Goal: Transaction & Acquisition: Purchase product/service

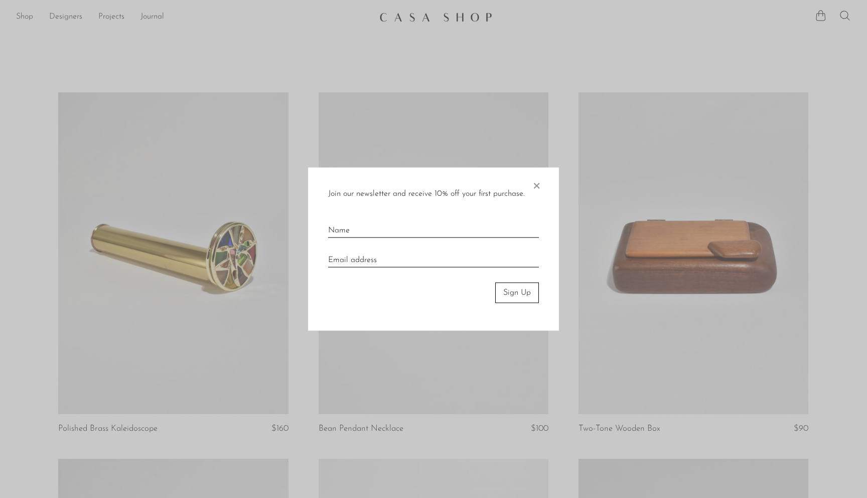
click at [537, 183] on span "×" at bounding box center [536, 184] width 10 height 32
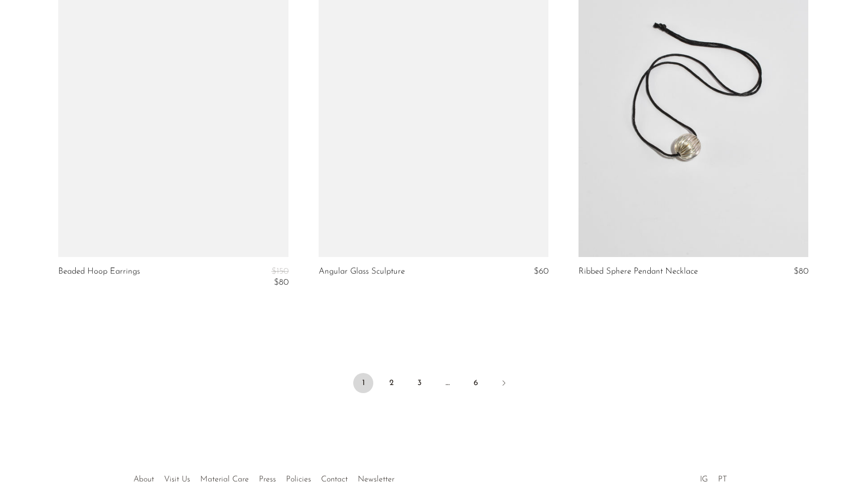
scroll to position [4231, 0]
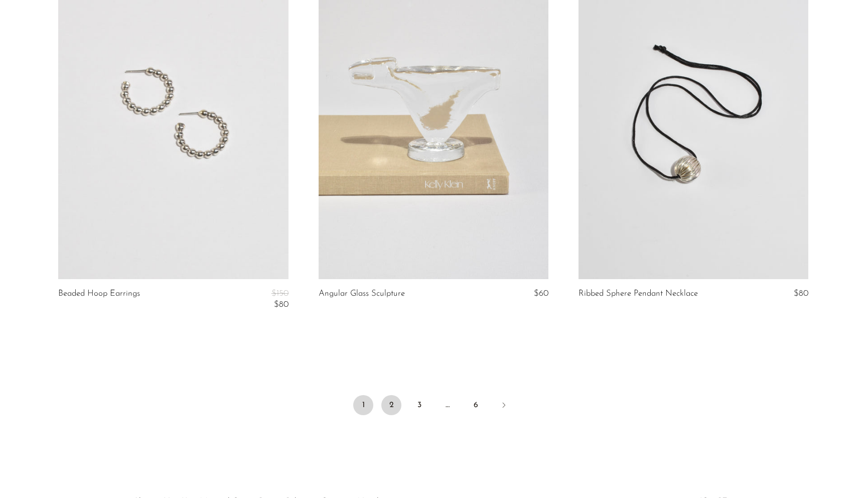
click at [391, 405] on link "2" at bounding box center [391, 405] width 20 height 20
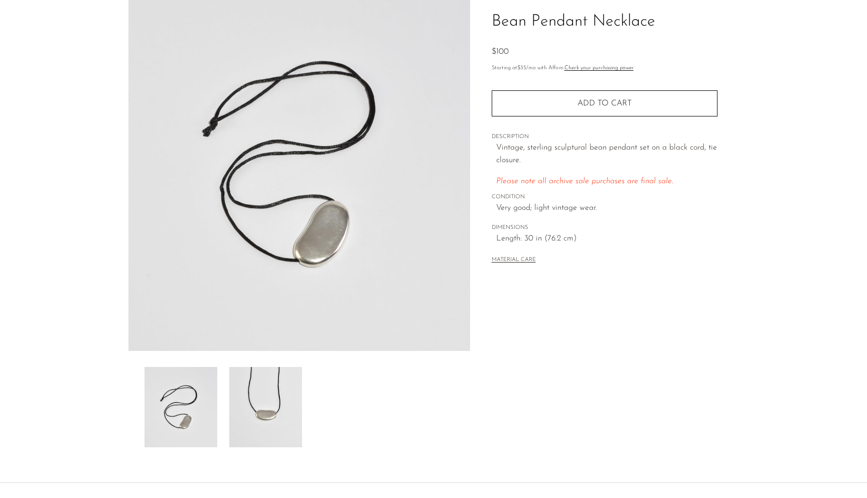
scroll to position [77, 0]
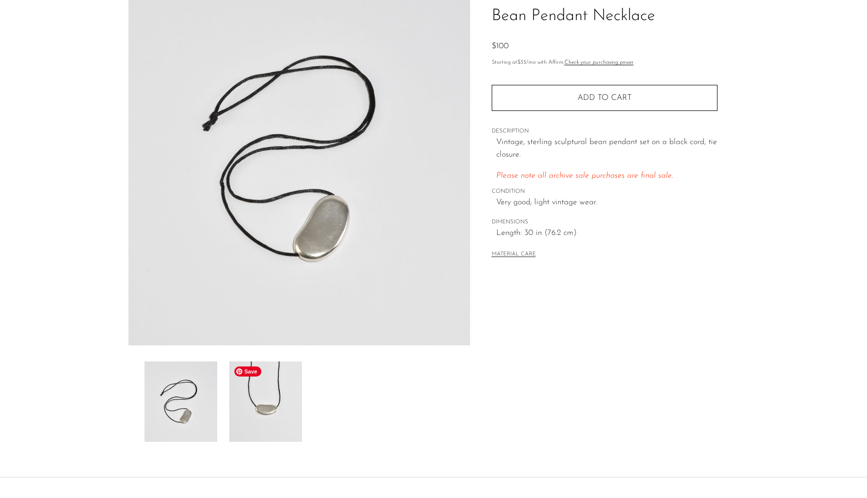
click at [279, 420] on img at bounding box center [265, 401] width 73 height 80
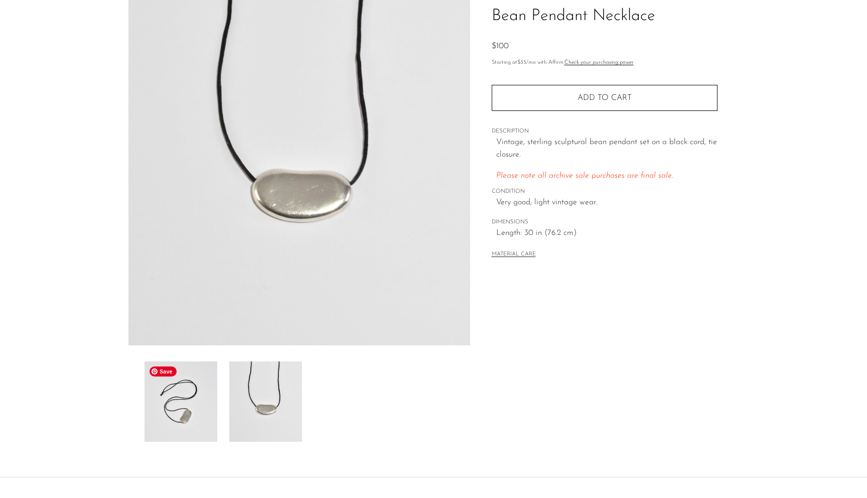
click at [184, 405] on img at bounding box center [180, 401] width 73 height 80
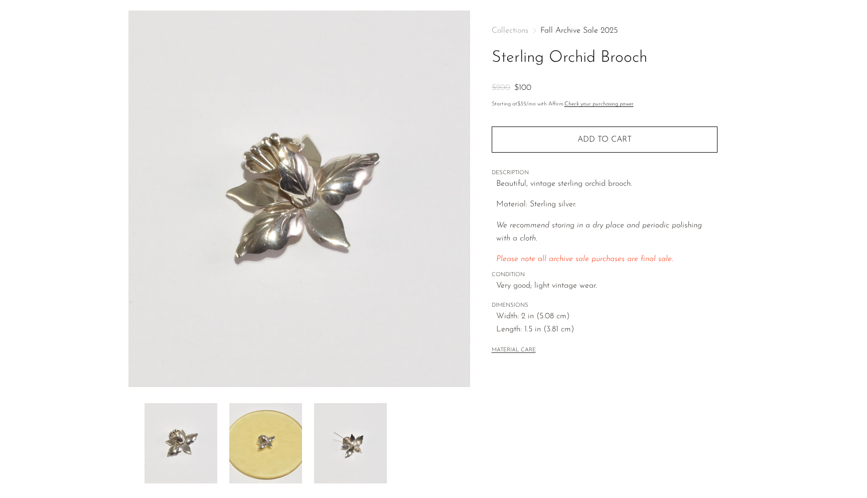
scroll to position [39, 0]
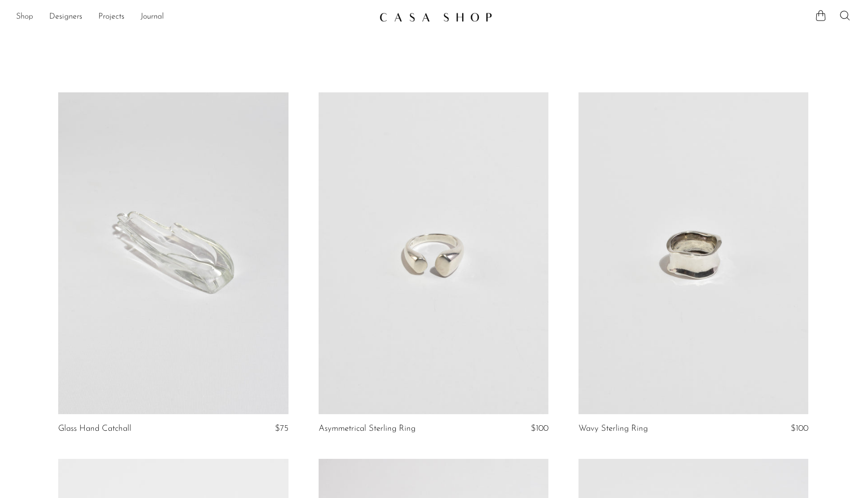
click at [25, 17] on link "Shop" at bounding box center [24, 17] width 17 height 13
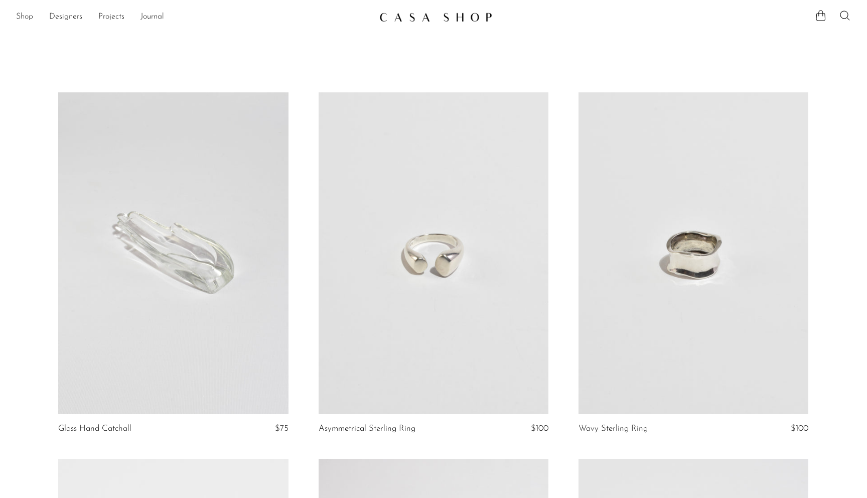
click at [21, 14] on link "Shop" at bounding box center [24, 17] width 17 height 13
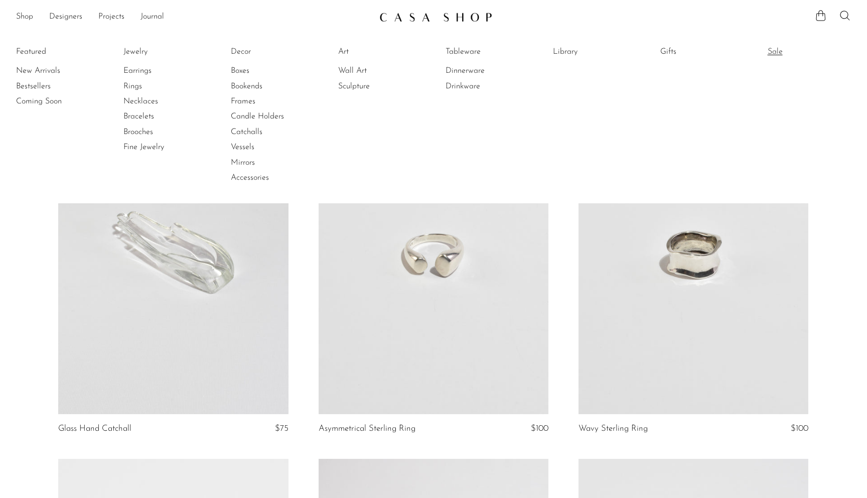
click at [771, 53] on link "Sale" at bounding box center [804, 51] width 75 height 11
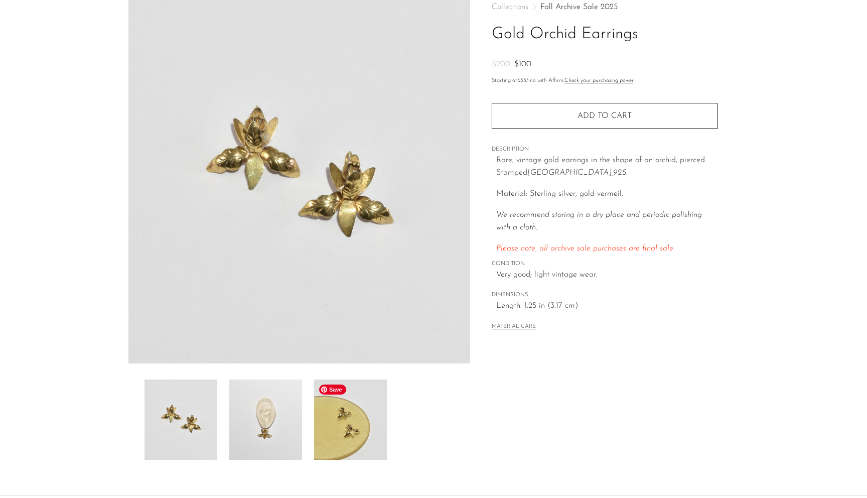
scroll to position [60, 0]
click at [360, 419] on img at bounding box center [350, 419] width 73 height 80
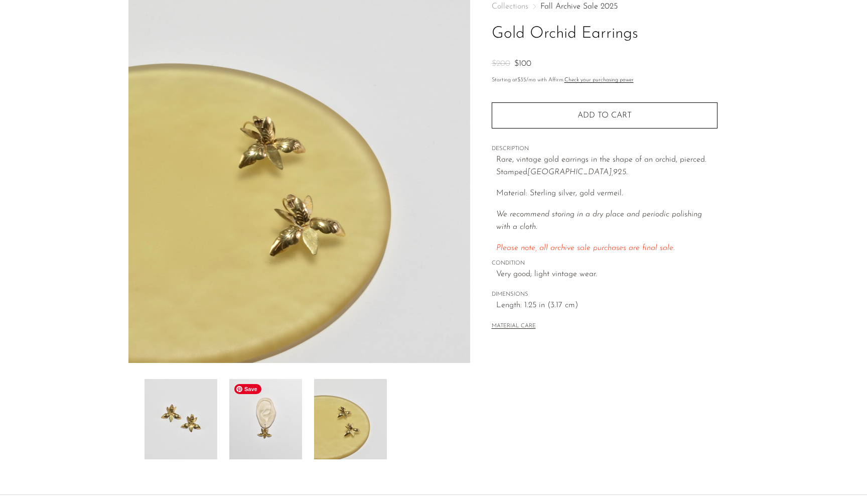
click at [273, 428] on img at bounding box center [265, 419] width 73 height 80
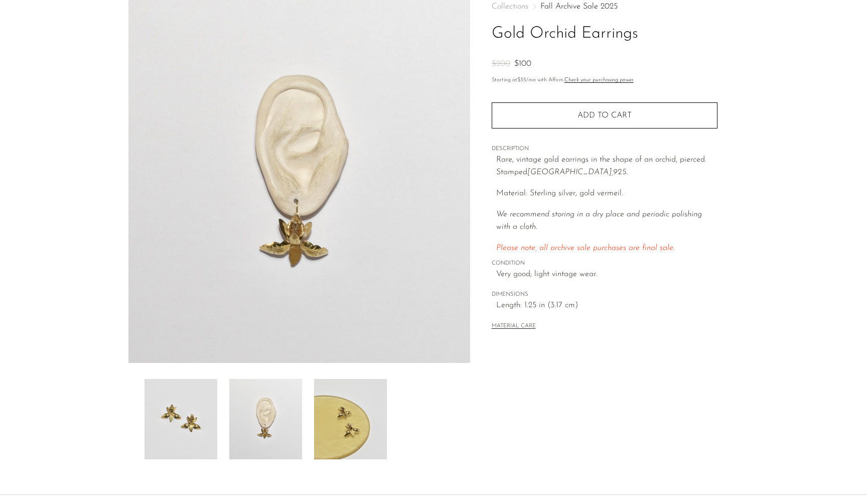
click at [220, 430] on div at bounding box center [298, 419] width 309 height 80
click at [350, 432] on img at bounding box center [350, 419] width 73 height 80
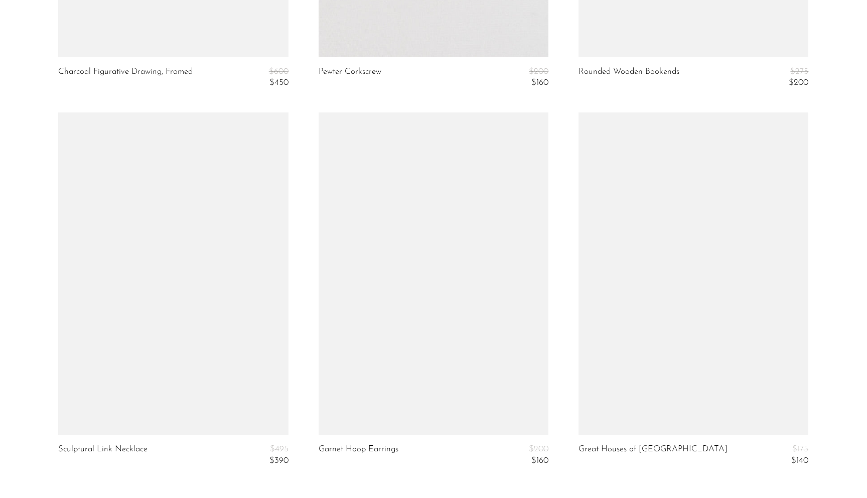
scroll to position [4188, 0]
